Goal: Contribute content: Contribute content

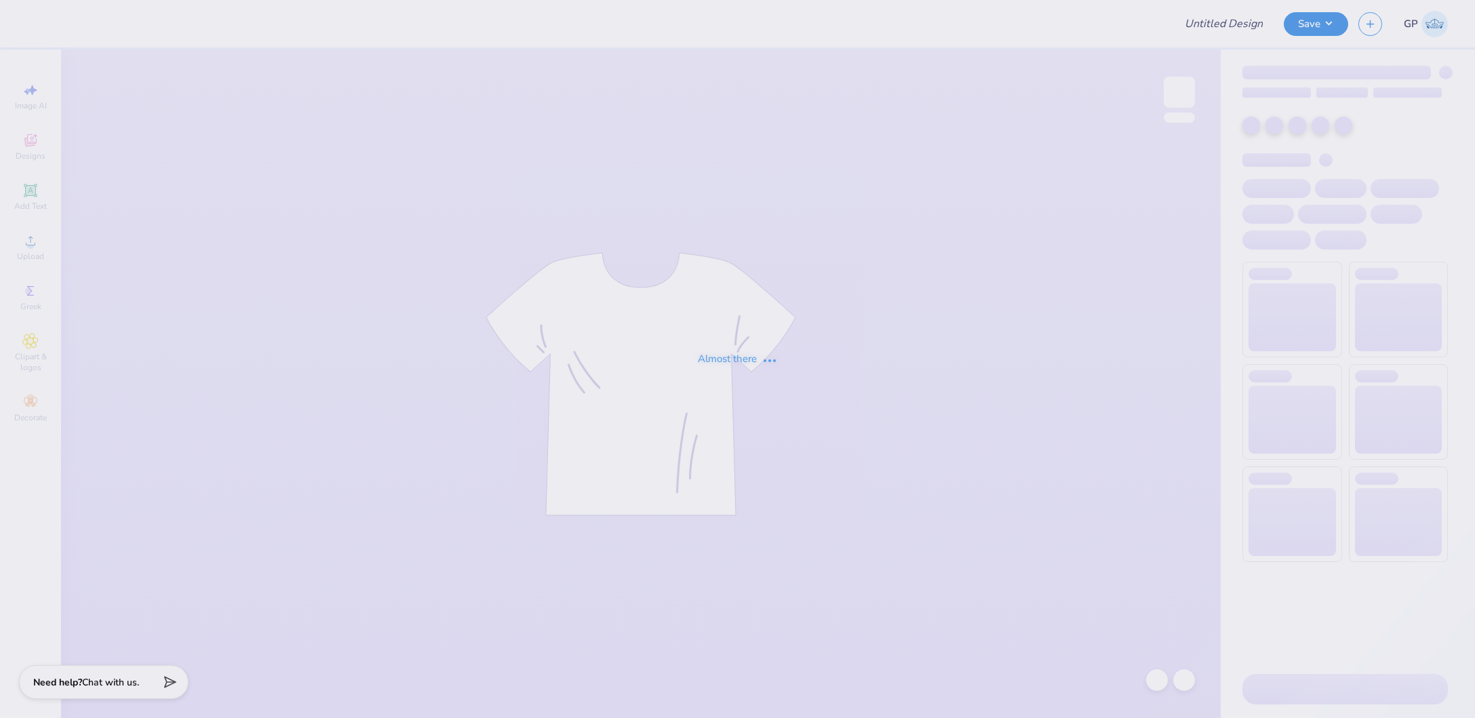
type input "[PERSON_NAME] : [GEOGRAPHIC_DATA][US_STATE]"
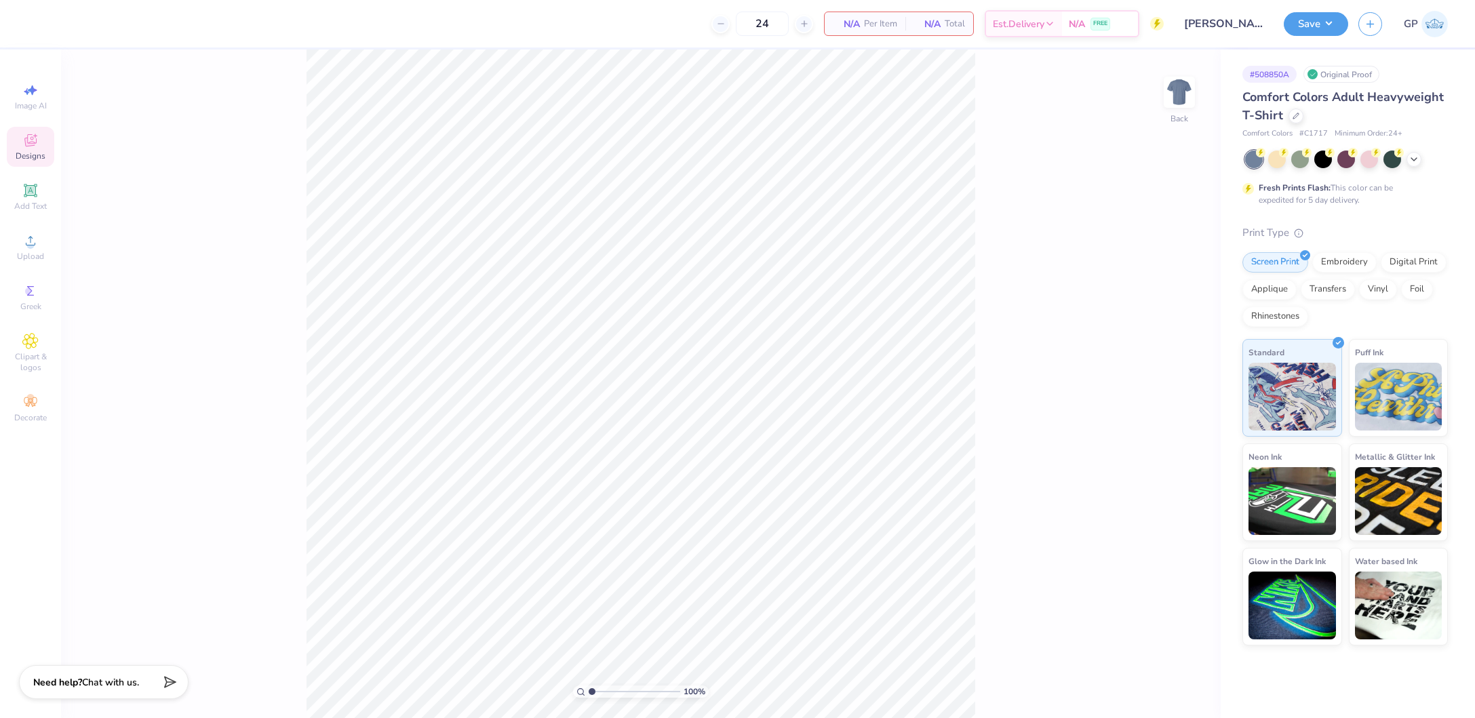
click at [33, 143] on icon at bounding box center [30, 140] width 16 height 16
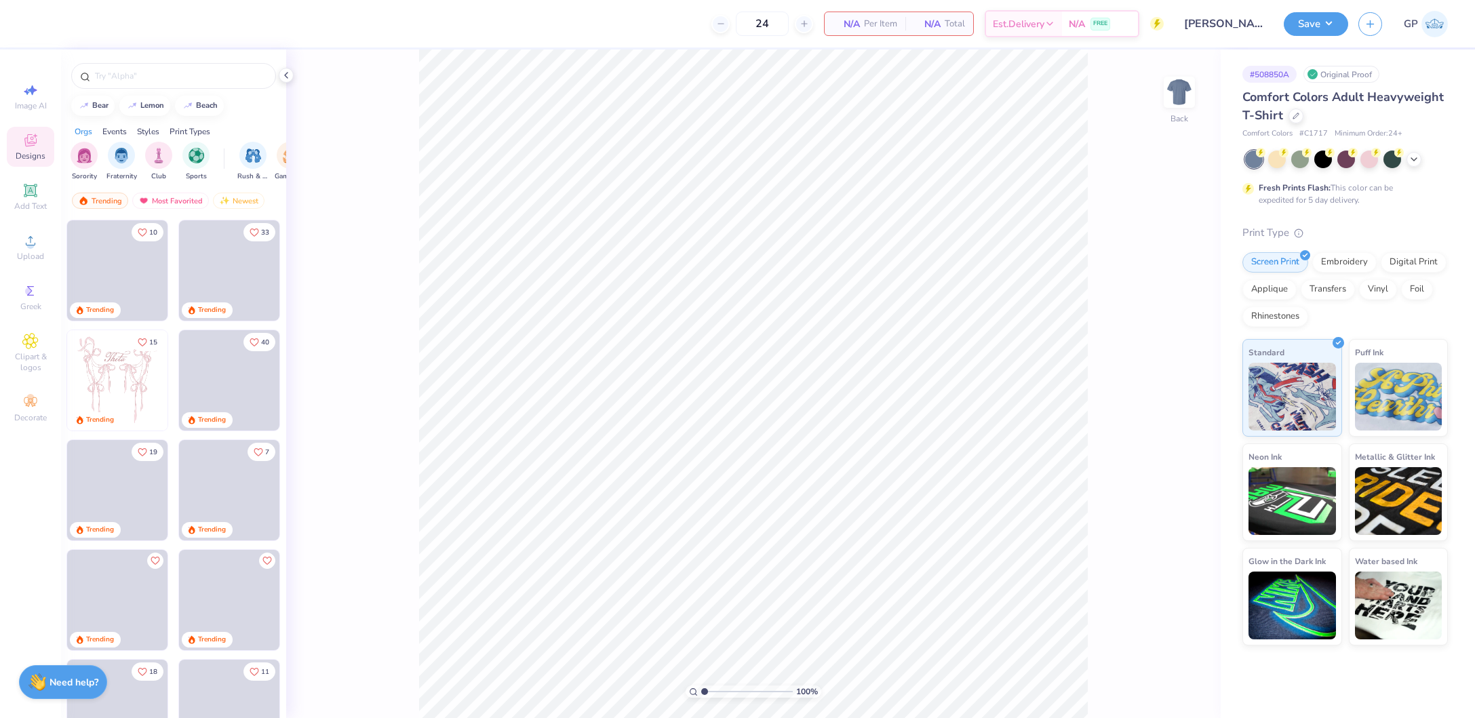
click at [175, 58] on div at bounding box center [173, 72] width 225 height 46
click at [177, 63] on div at bounding box center [173, 76] width 205 height 26
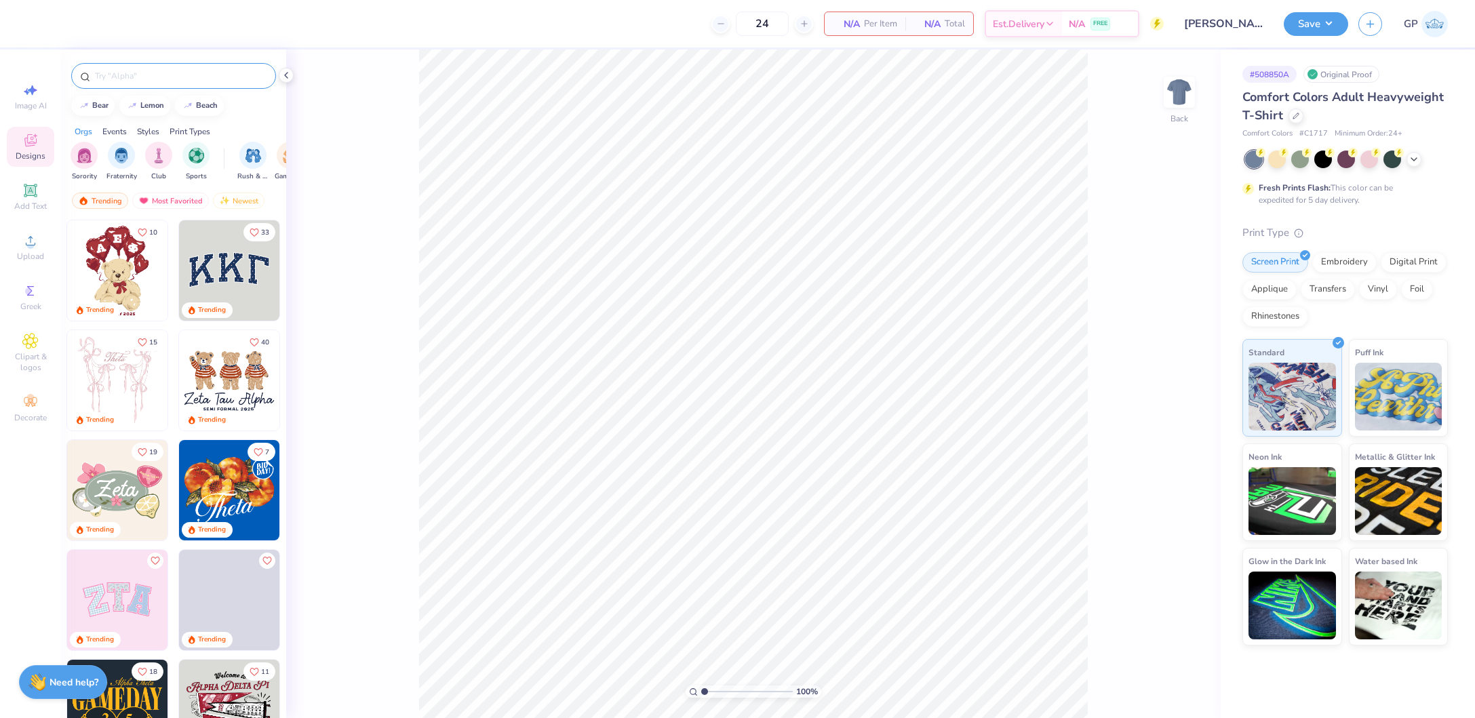
click at [175, 68] on div at bounding box center [173, 76] width 205 height 26
click at [177, 73] on input "text" at bounding box center [181, 76] width 174 height 14
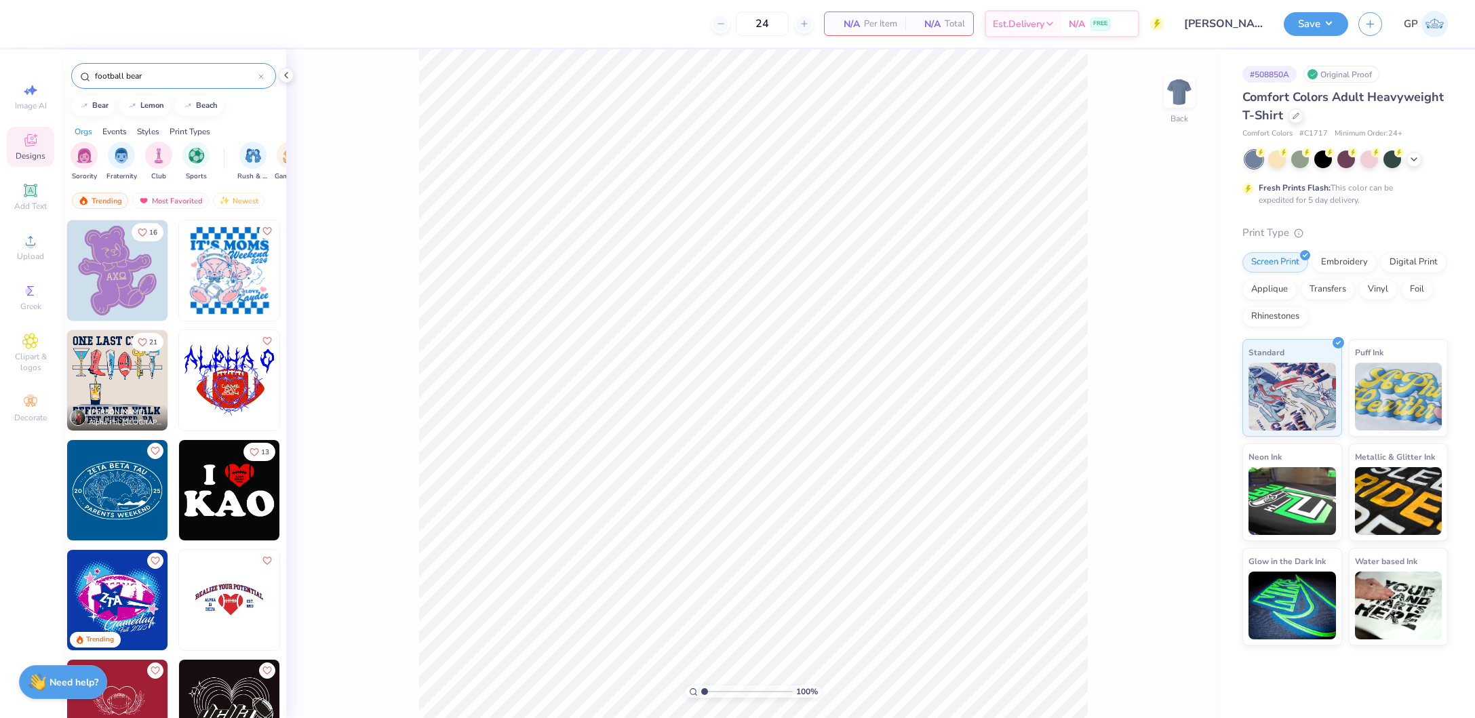
scroll to position [125, 0]
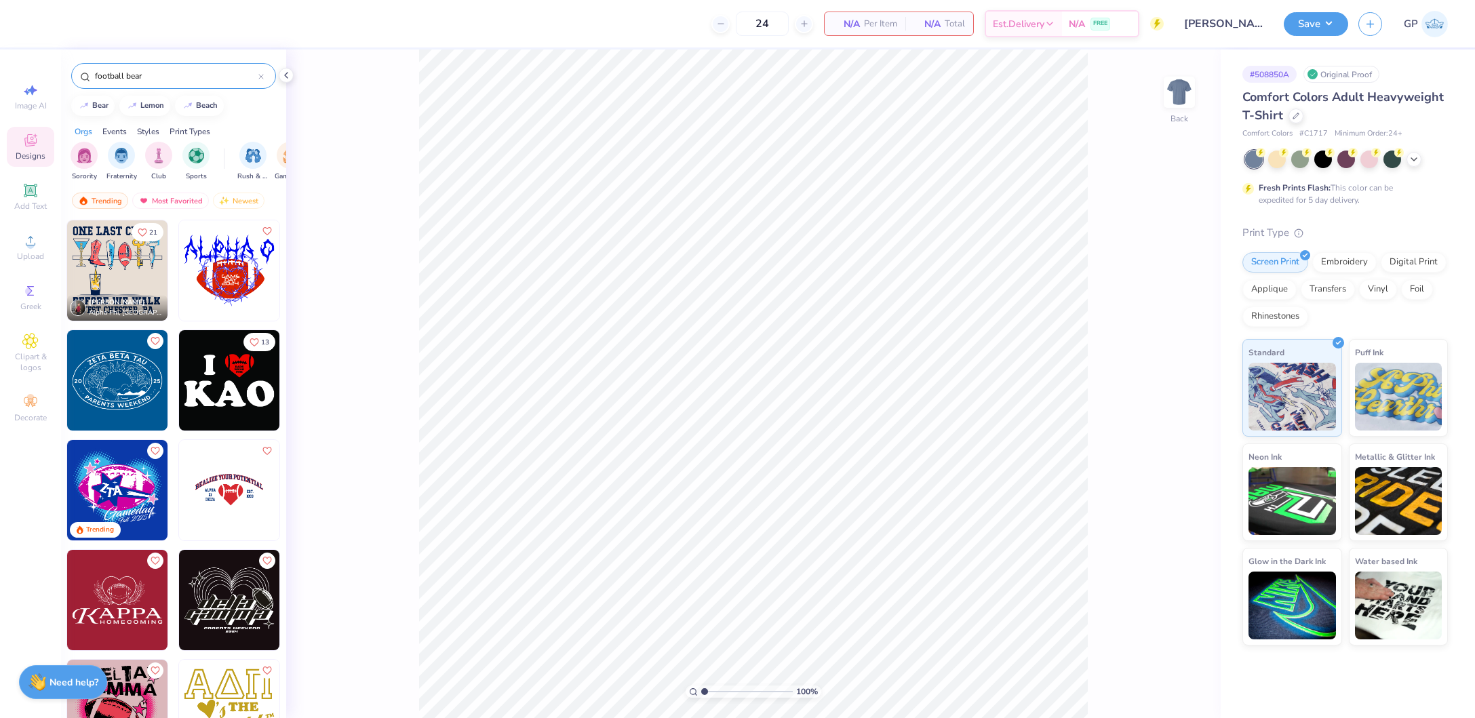
drag, startPoint x: 126, startPoint y: 73, endPoint x: 52, endPoint y: 68, distance: 74.1
click at [52, 68] on div "24 N/A Per Item N/A Total Est. Delivery N/A FREE Design Title [PERSON_NAME] : […" at bounding box center [737, 359] width 1475 height 718
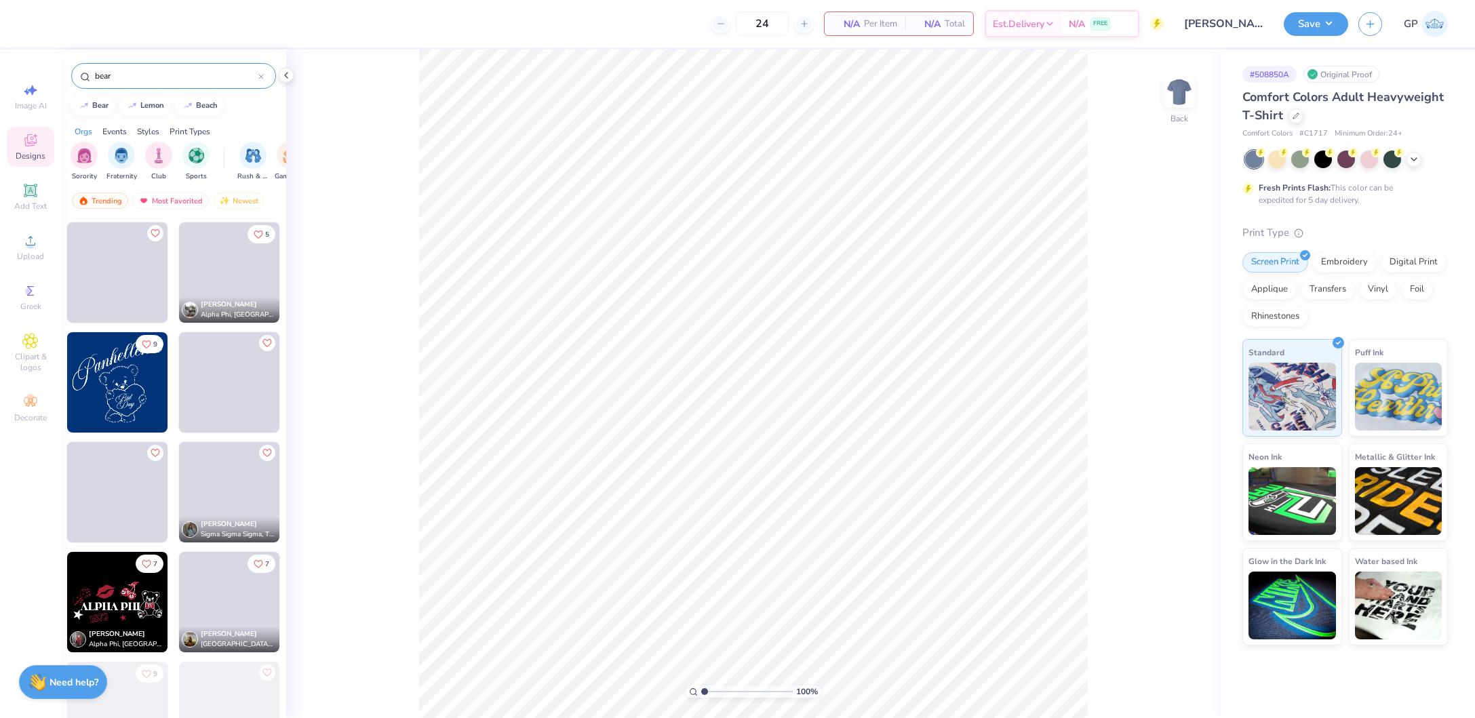
scroll to position [3850, 0]
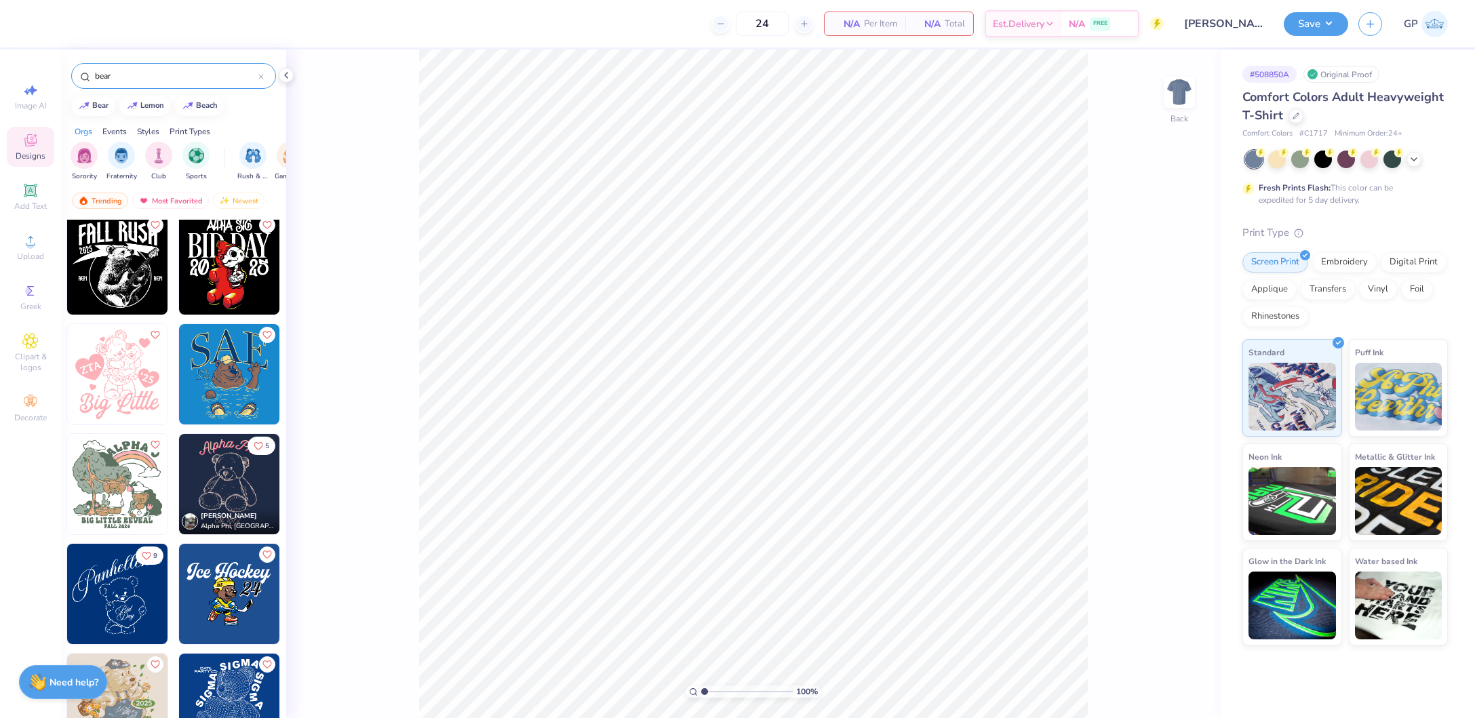
click at [129, 63] on div "bear" at bounding box center [173, 76] width 205 height 26
click at [129, 69] on input "bear" at bounding box center [176, 76] width 165 height 14
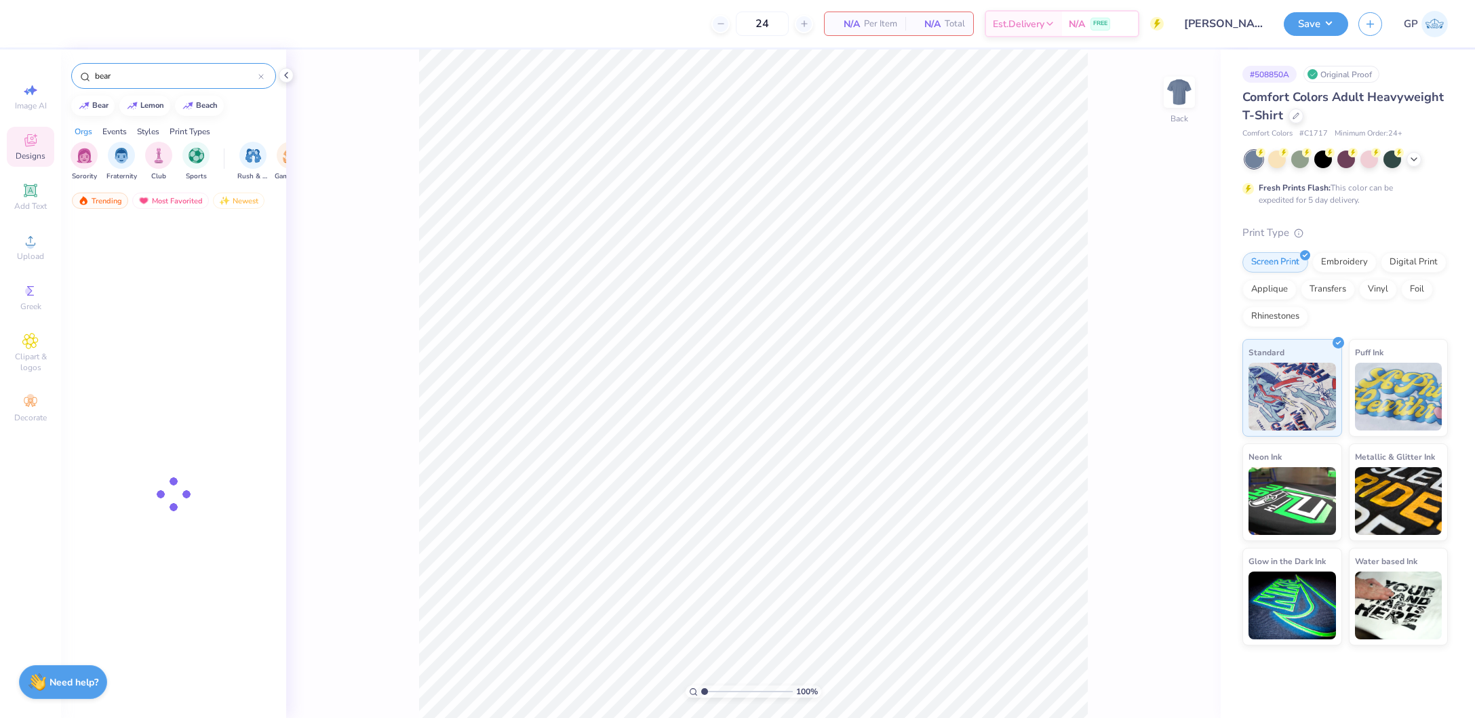
click at [129, 69] on input "bear" at bounding box center [176, 76] width 165 height 14
paste input "Football Bear PR Sweate"
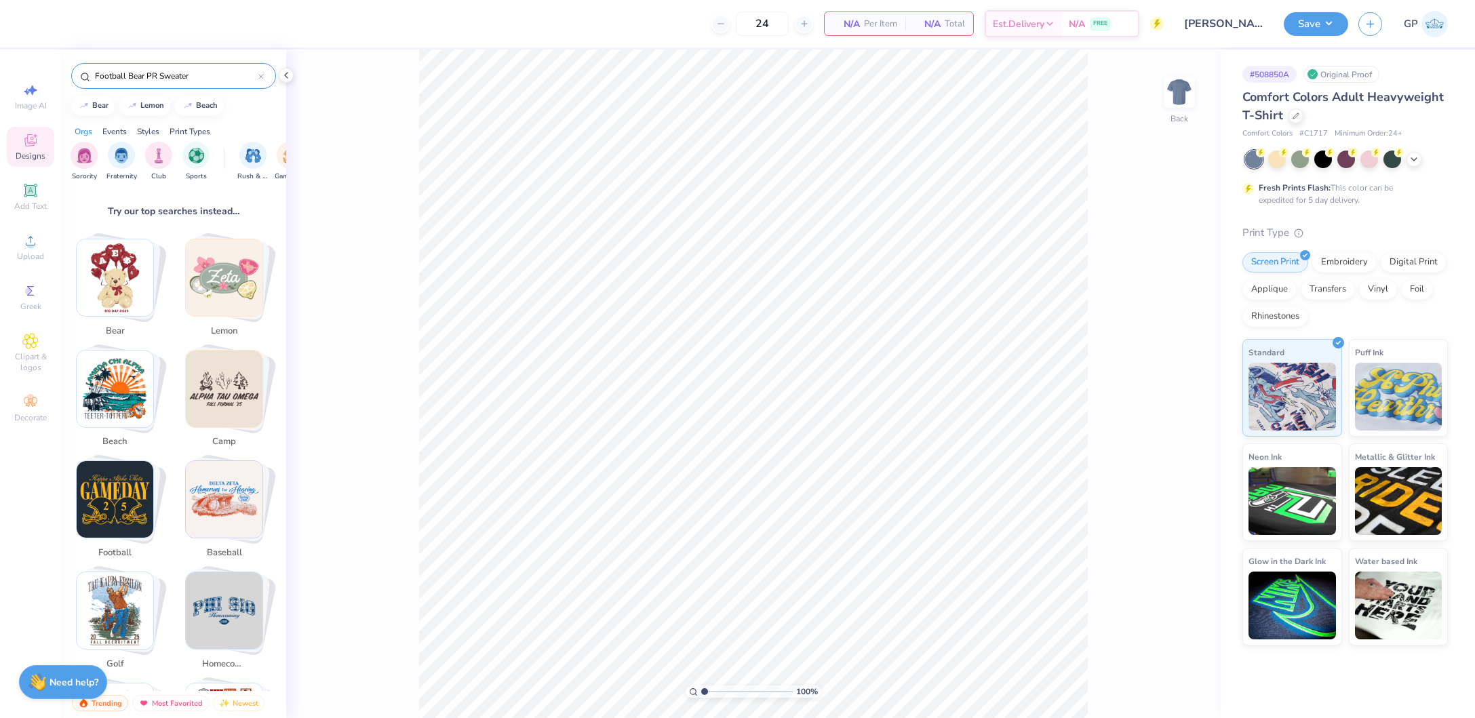
scroll to position [0, 0]
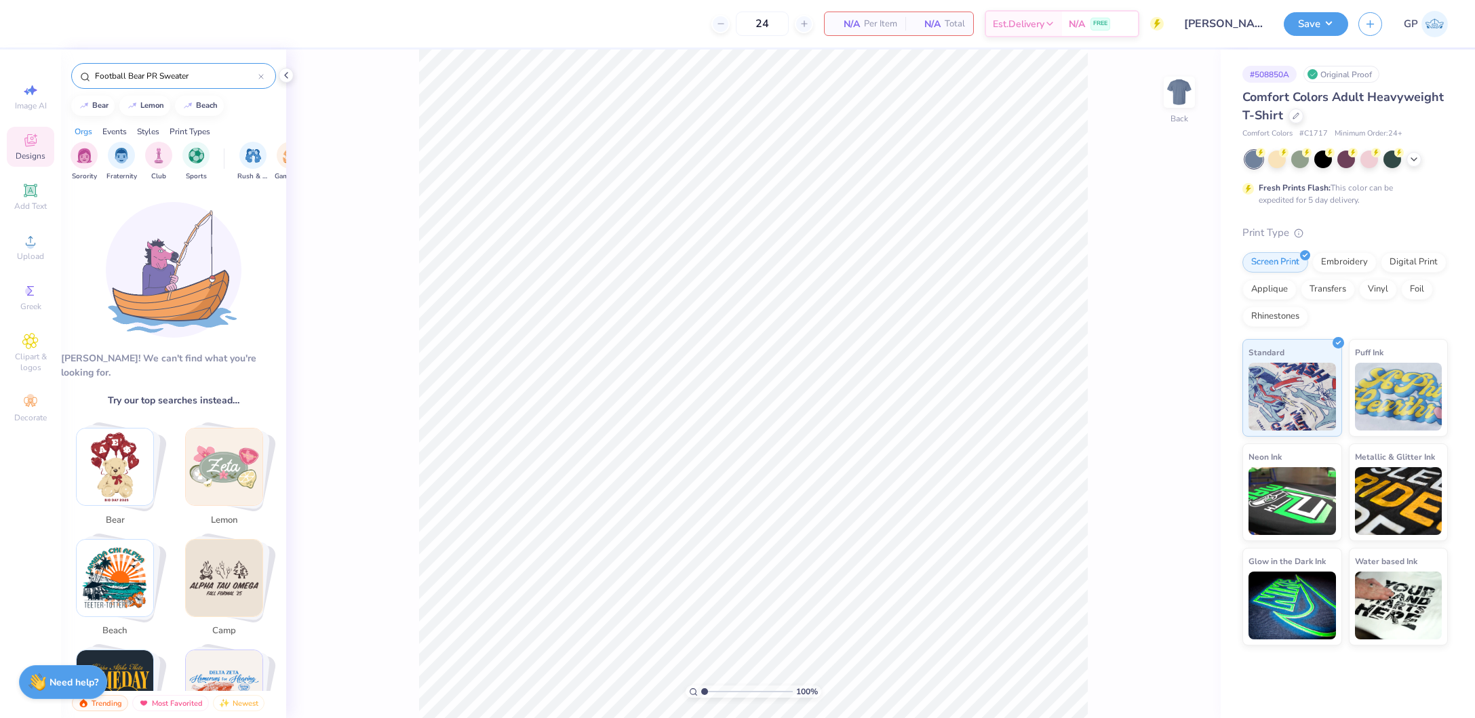
type input "Football Bear PR Sweater"
click at [29, 251] on div "Upload" at bounding box center [30, 247] width 47 height 40
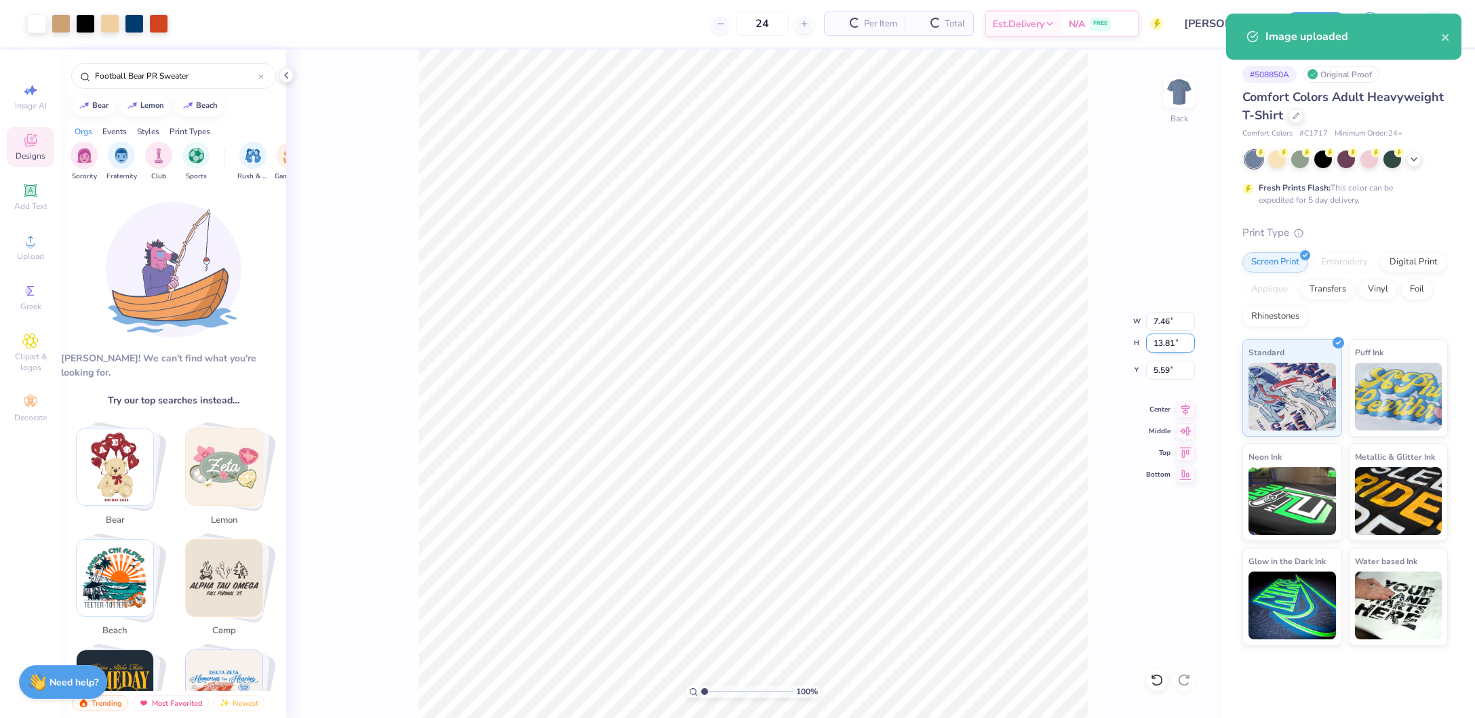
click at [1161, 337] on input "13.81" at bounding box center [1170, 343] width 49 height 19
type input "9"
type input "4.86"
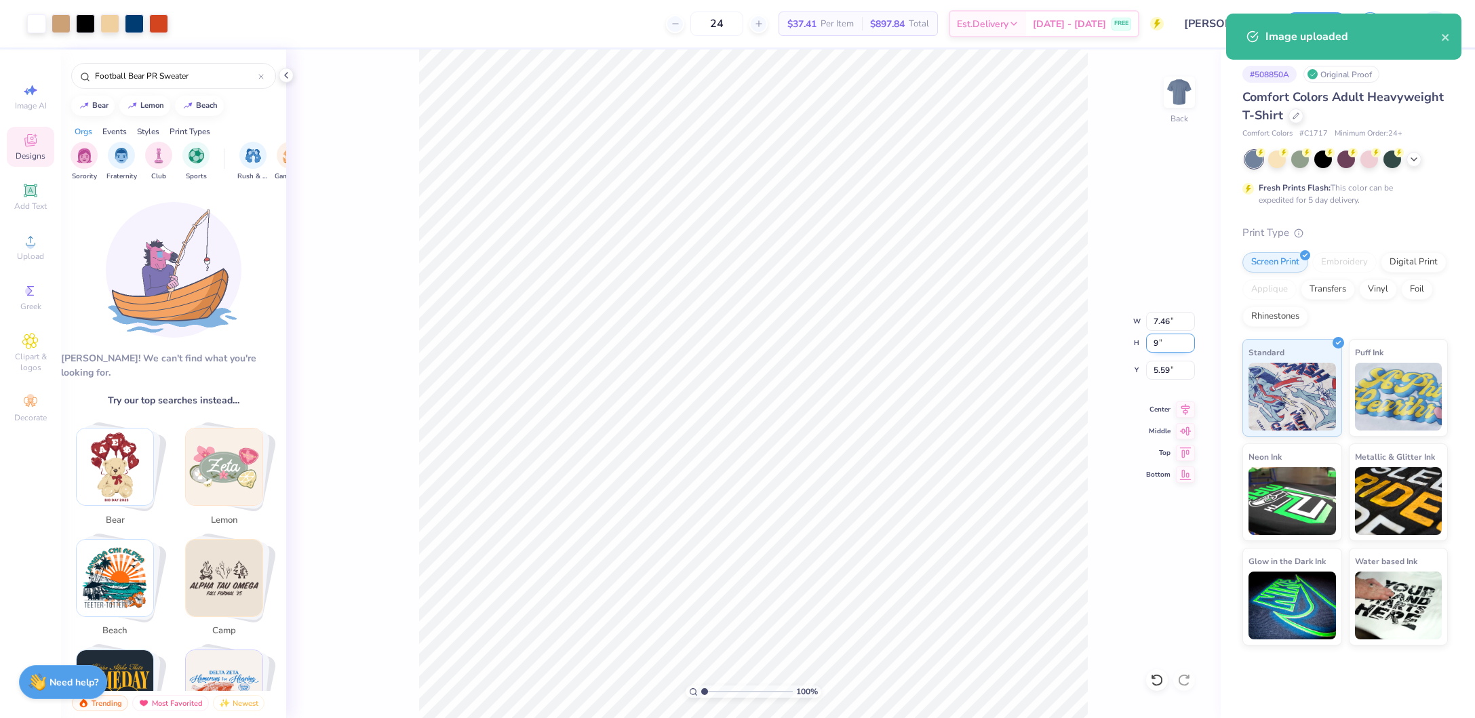
type input "9.00"
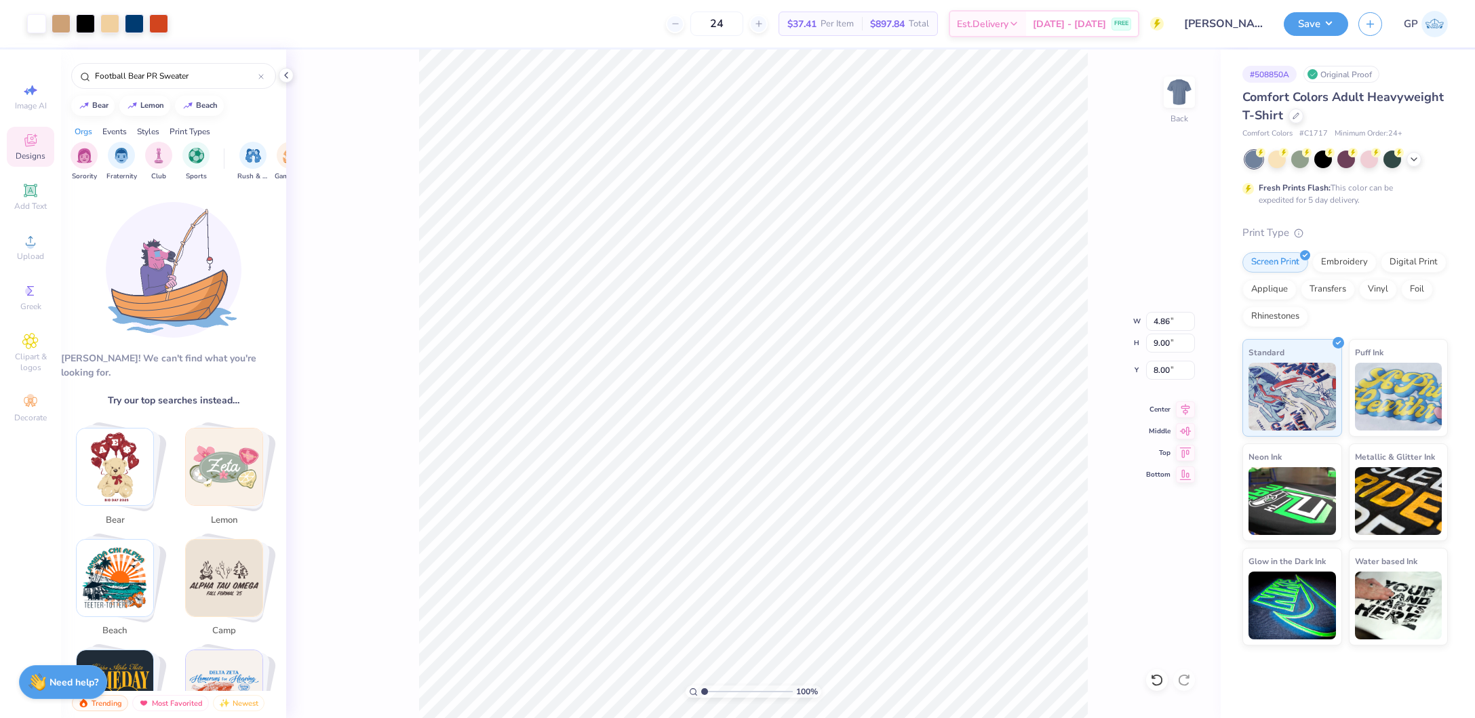
type input "1.85"
click at [1317, 8] on div "Save GP" at bounding box center [1378, 23] width 191 height 47
click at [1309, 20] on button "Save" at bounding box center [1315, 22] width 64 height 24
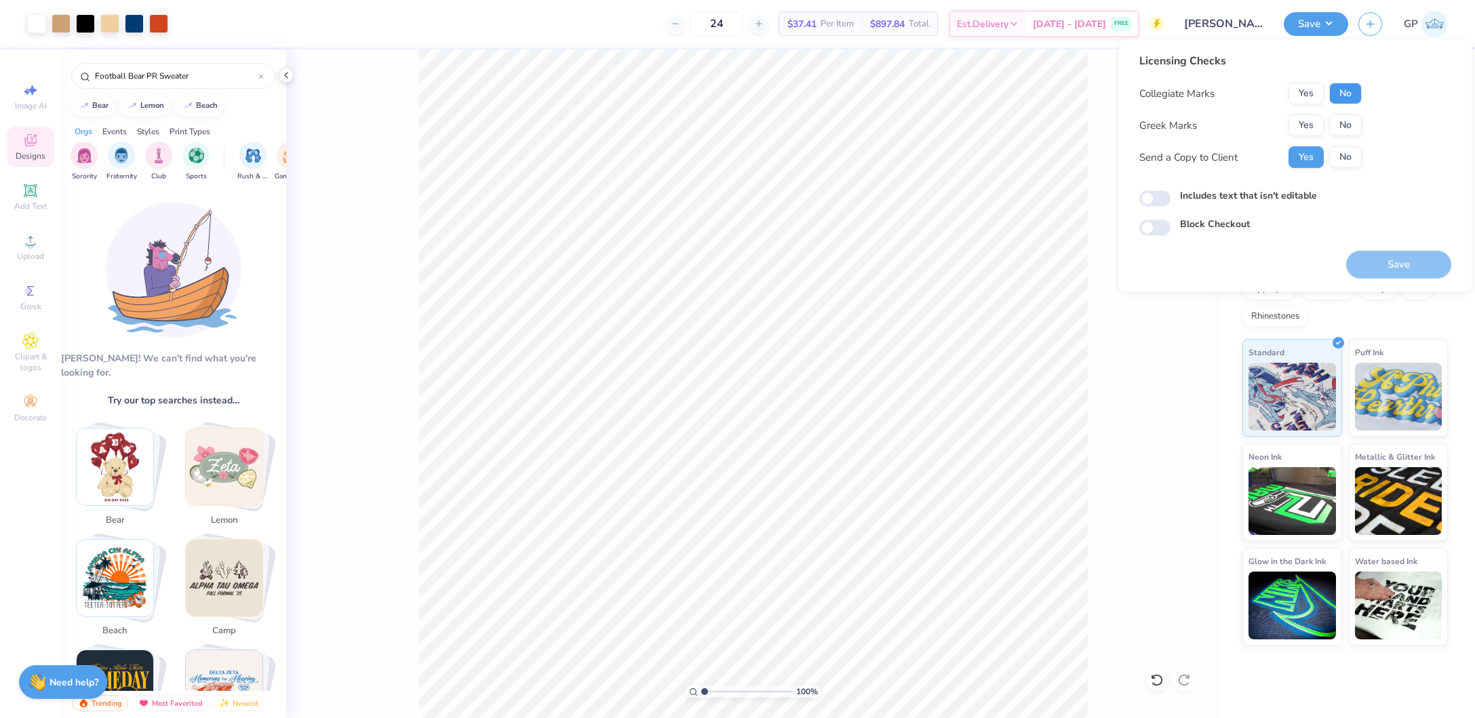
click at [1337, 83] on button "No" at bounding box center [1345, 94] width 33 height 22
click at [1299, 127] on button "Yes" at bounding box center [1305, 126] width 35 height 22
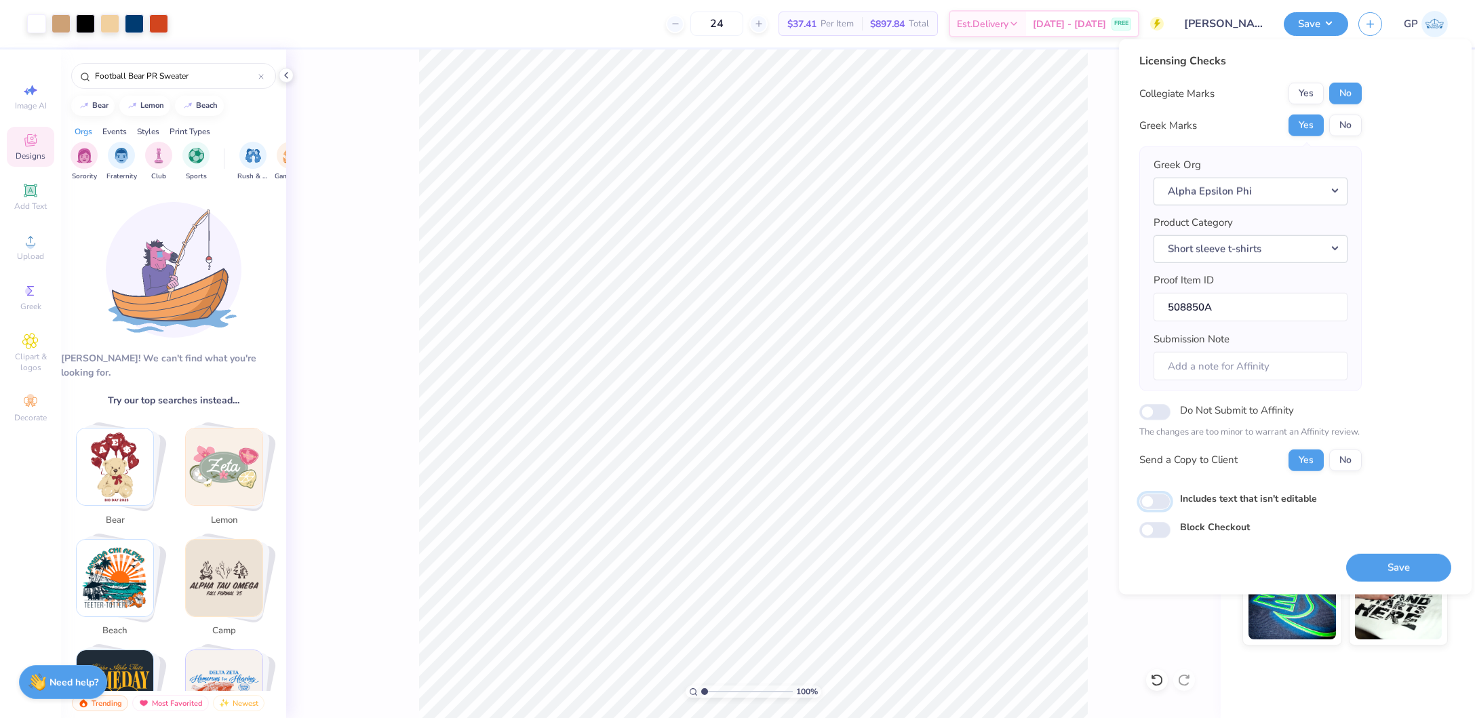
click at [1156, 502] on input "Includes text that isn't editable" at bounding box center [1154, 502] width 31 height 16
checkbox input "true"
click at [1374, 556] on button "Save" at bounding box center [1398, 567] width 105 height 28
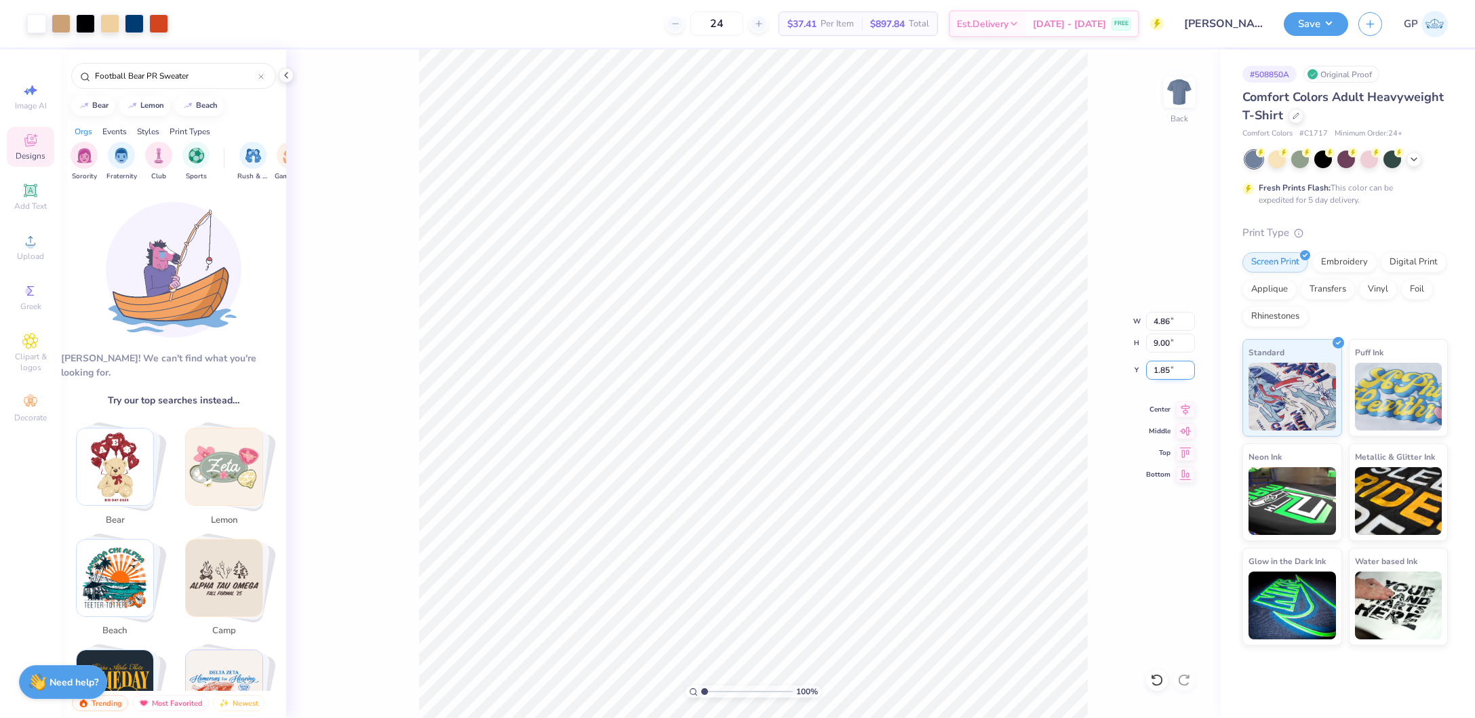
click at [1165, 373] on input "1.85" at bounding box center [1170, 370] width 49 height 19
type input "2"
type input "3.00"
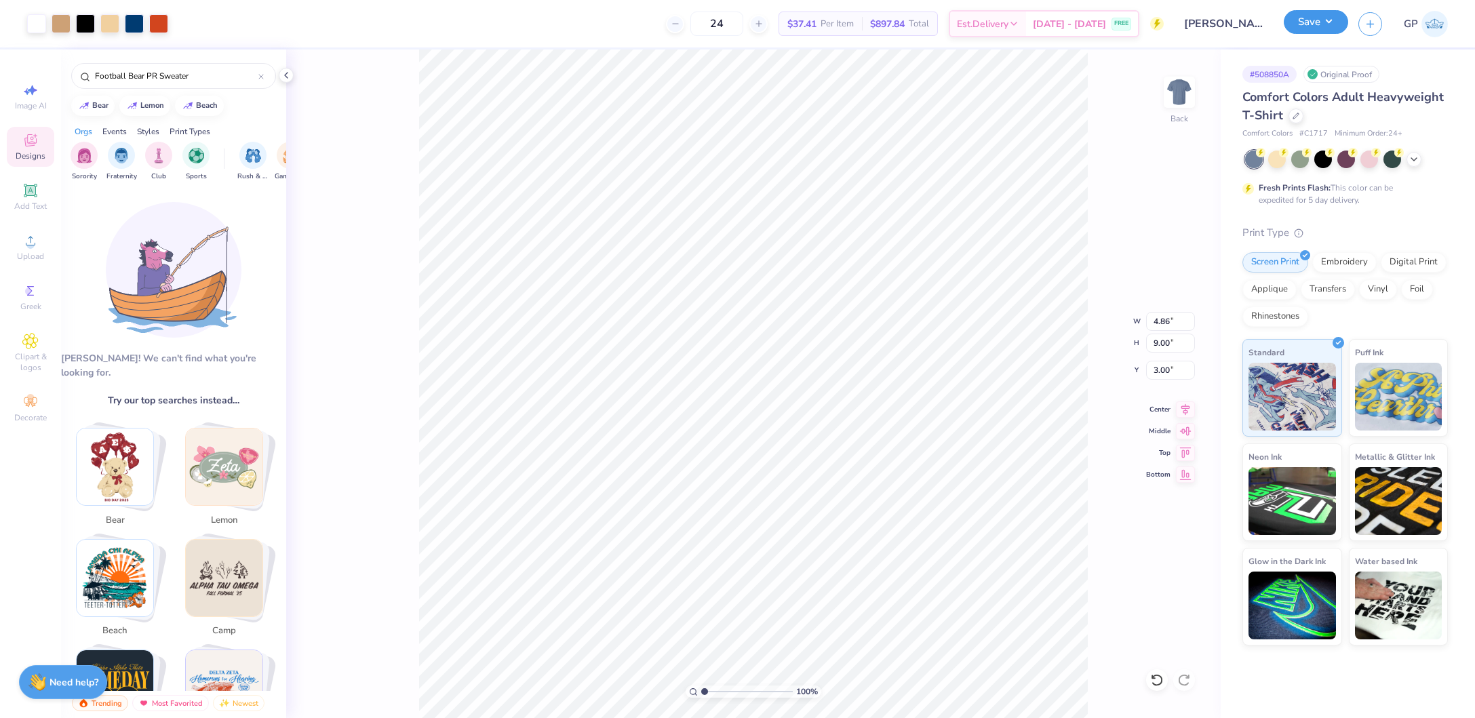
click at [1303, 26] on button "Save" at bounding box center [1315, 22] width 64 height 24
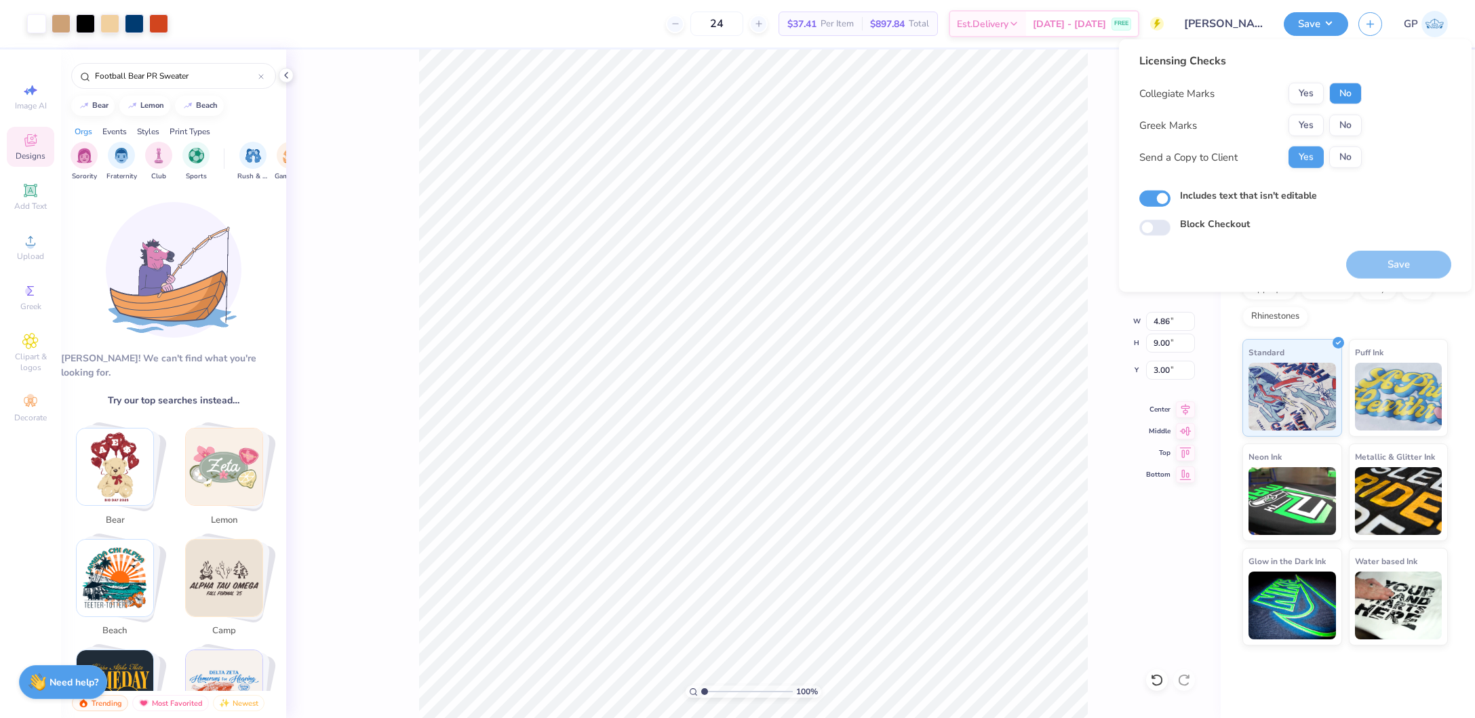
click at [1348, 96] on button "No" at bounding box center [1345, 94] width 33 height 22
click at [1297, 138] on div "Collegiate Marks Yes No Greek Marks Yes No Send a Copy to Client Yes No" at bounding box center [1250, 125] width 222 height 85
click at [1323, 124] on div "Yes No" at bounding box center [1324, 126] width 73 height 22
click at [1315, 124] on button "Yes" at bounding box center [1305, 126] width 35 height 22
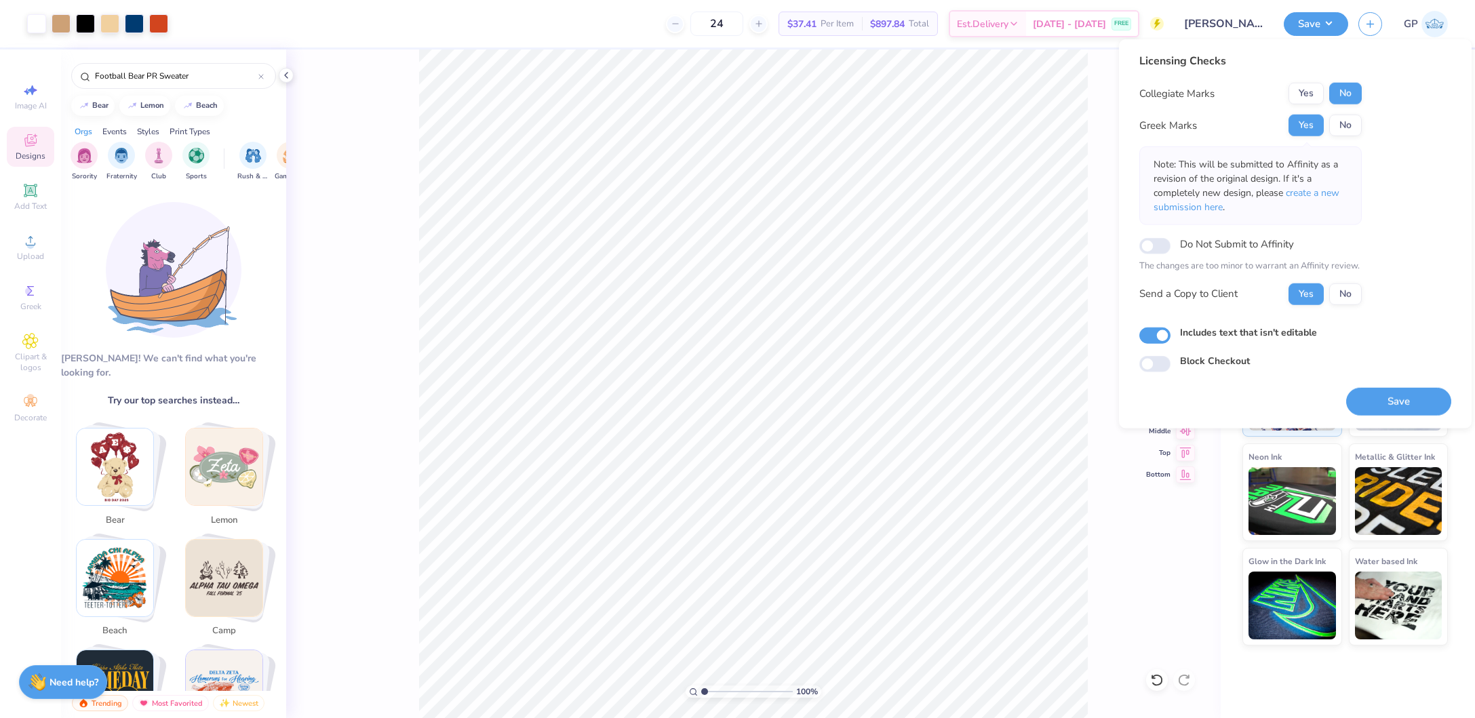
click at [1382, 379] on div "Save" at bounding box center [1398, 393] width 105 height 43
click at [1372, 395] on button "Save" at bounding box center [1398, 401] width 105 height 28
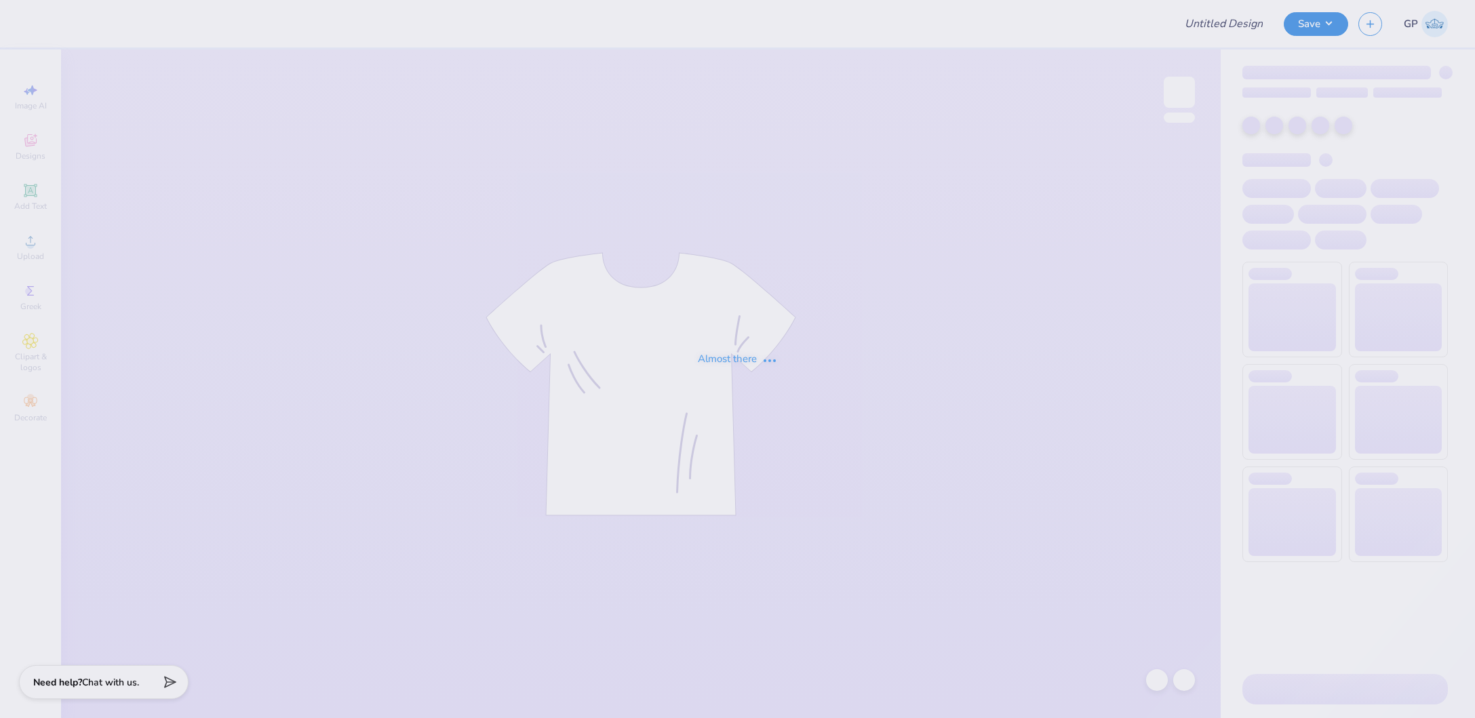
type input "piphi parents weekend"
